Goal: Information Seeking & Learning: Find specific fact

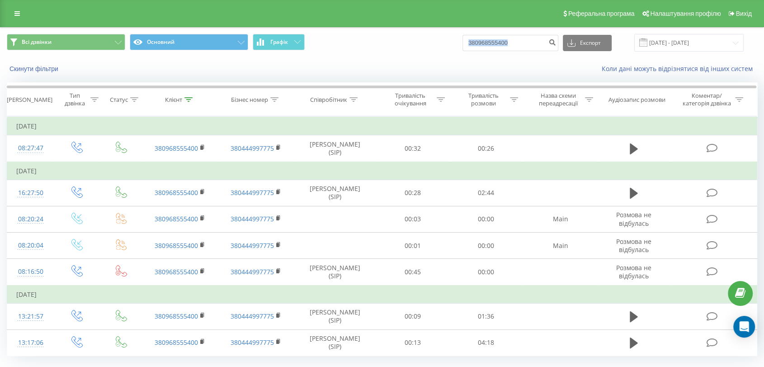
click at [526, 33] on div "Всі дзвінки Основний Графік 380968555400 Експорт .csv .xls .xlsx 22.05.2025 - 2…" at bounding box center [382, 43] width 764 height 30
click at [511, 41] on input "380968555400" at bounding box center [511, 43] width 96 height 16
paste input "679250639"
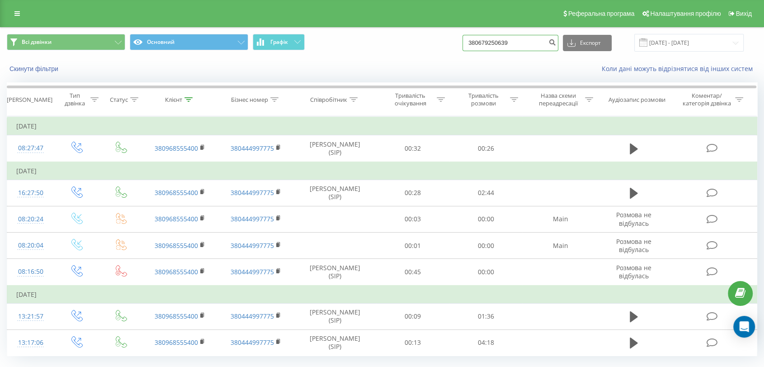
type input "380679250639"
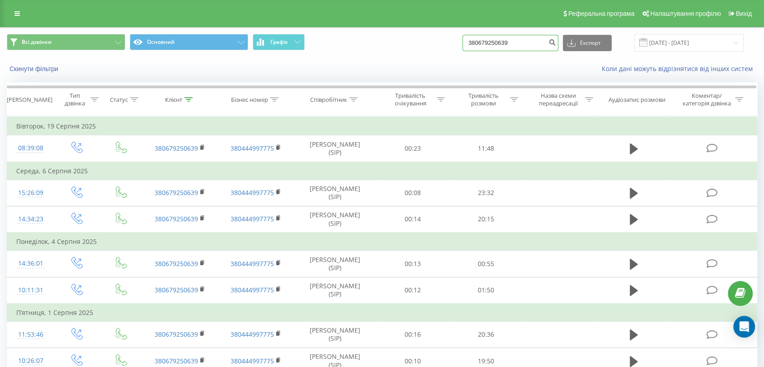
click at [500, 47] on input "380679250639" at bounding box center [511, 43] width 96 height 16
paste input "993243340"
type input "380993243340"
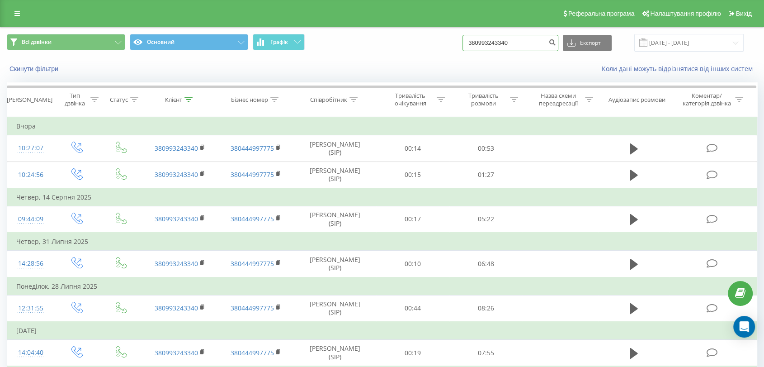
click at [503, 40] on input "380993243340" at bounding box center [511, 43] width 96 height 16
click at [503, 39] on input "380993243340" at bounding box center [511, 43] width 96 height 16
paste input "675950044"
type input "380675950044"
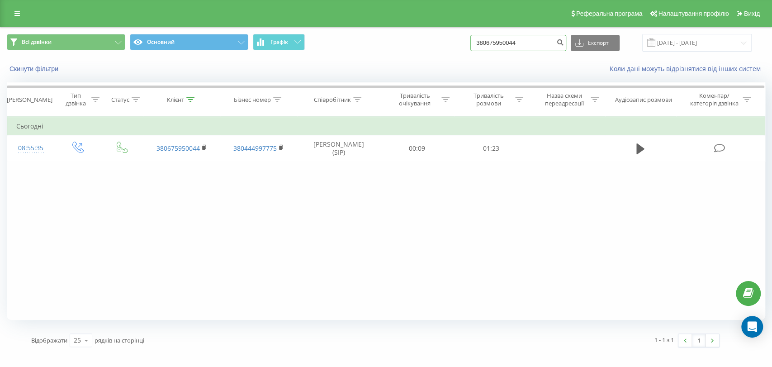
click at [507, 41] on input "380675950044" at bounding box center [518, 43] width 96 height 16
click at [508, 39] on input "380675950044" at bounding box center [518, 43] width 96 height 16
paste input "65874286"
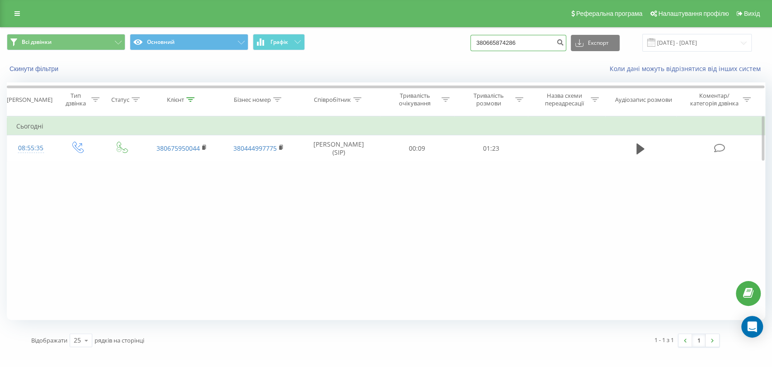
type input "380665874286"
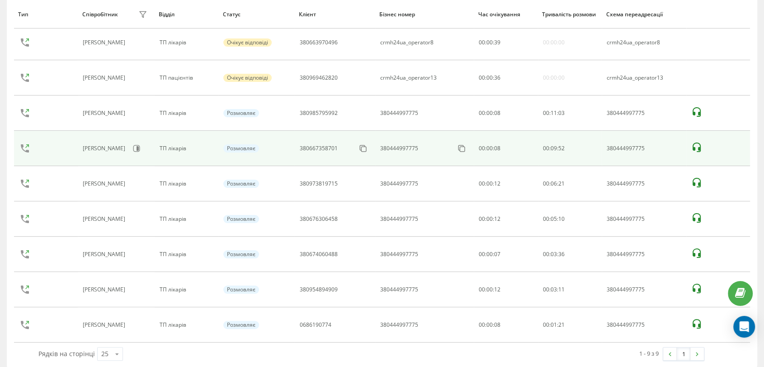
scroll to position [128, 0]
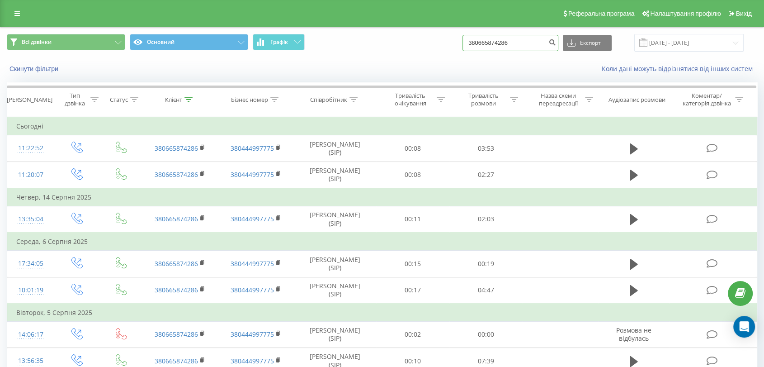
click at [511, 36] on input "380665874286" at bounding box center [511, 43] width 96 height 16
paste input "75950044"
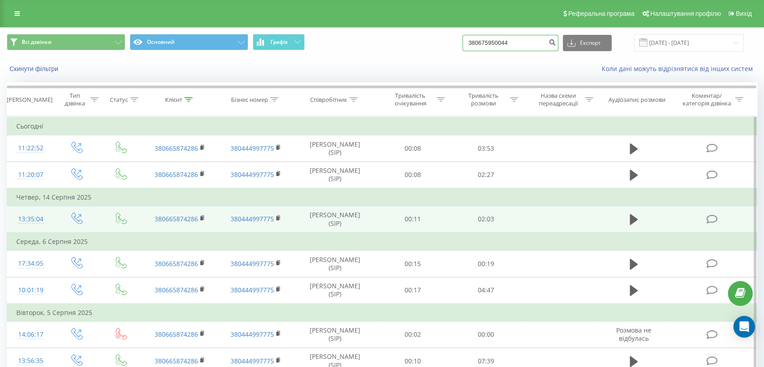
type input "380675950044"
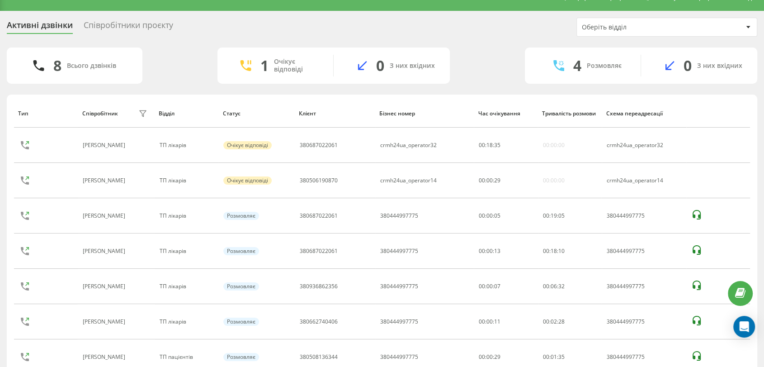
scroll to position [93, 0]
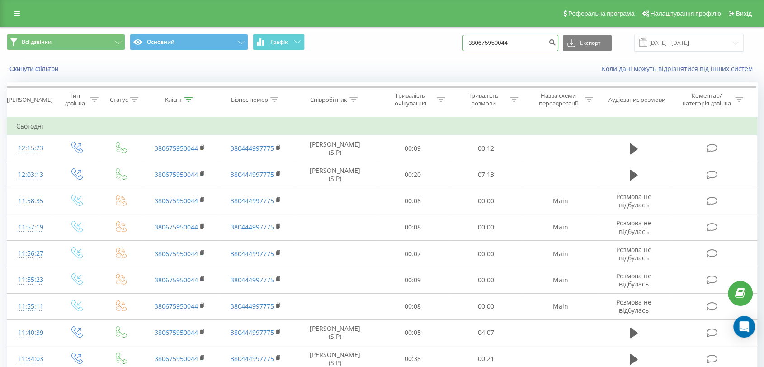
click at [490, 47] on input "380675950044" at bounding box center [511, 43] width 96 height 16
paste input "0987885825"
type input "0987885825"
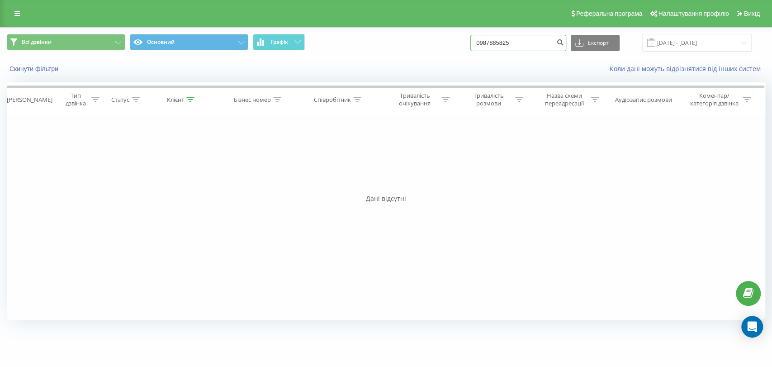
click at [542, 35] on input "0987885825" at bounding box center [518, 43] width 96 height 16
paste input "380636977746"
type input "380636977746"
